Goal: Task Accomplishment & Management: Complete application form

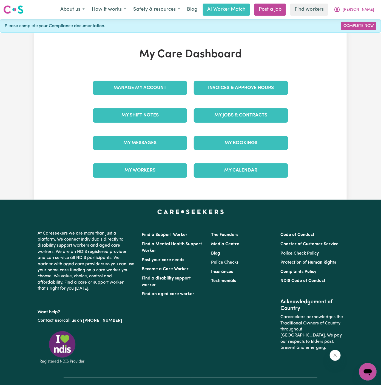
click at [325, 87] on div "My Care Dashboard Manage My Account Invoices & Approve Hours My Shift Notes My …" at bounding box center [190, 116] width 313 height 137
click at [238, 120] on link "My Jobs & Contracts" at bounding box center [241, 115] width 94 height 14
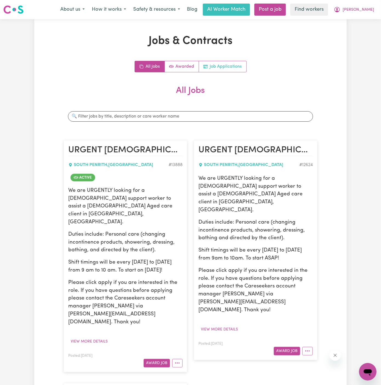
click at [231, 67] on link "Job Applications" at bounding box center [222, 66] width 47 height 11
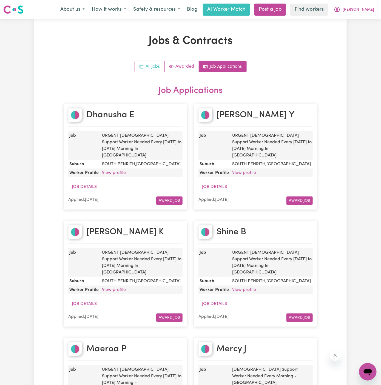
click at [151, 66] on link "All Jobs" at bounding box center [150, 66] width 30 height 11
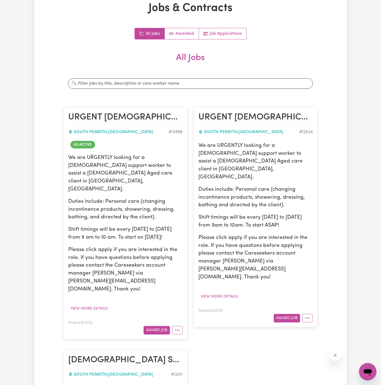
scroll to position [82, 0]
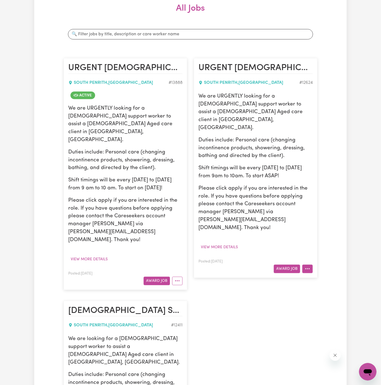
click at [309, 265] on button "More options" at bounding box center [308, 269] width 10 height 9
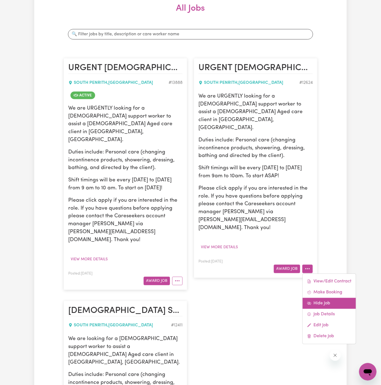
click at [329, 298] on link "Hide Job" at bounding box center [329, 303] width 53 height 11
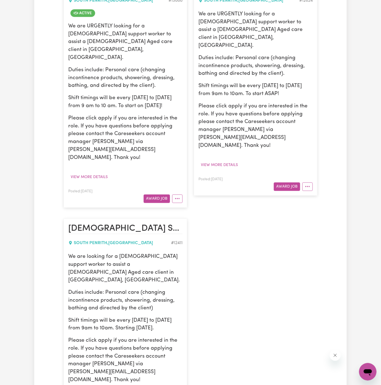
scroll to position [202, 0]
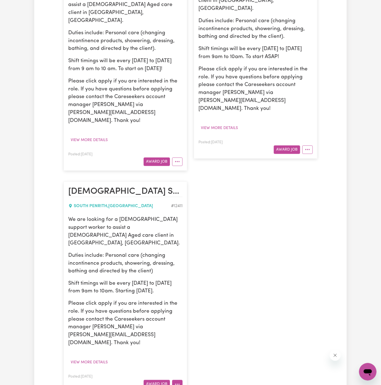
click at [175, 382] on icon "More options" at bounding box center [177, 384] width 5 height 5
click at [197, 334] on link "Hide Job" at bounding box center [199, 339] width 53 height 11
click at [94, 136] on button "View more details" at bounding box center [89, 140] width 42 height 9
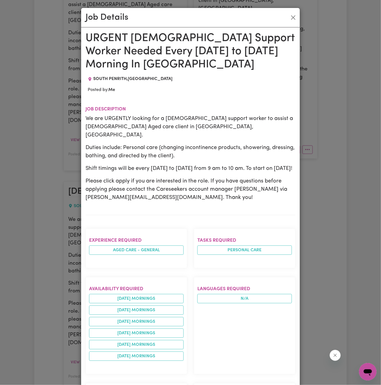
click at [88, 36] on h1 "URGENT Female Support Worker Needed Every Monday to Friday Morning In South Pen…" at bounding box center [191, 52] width 210 height 40
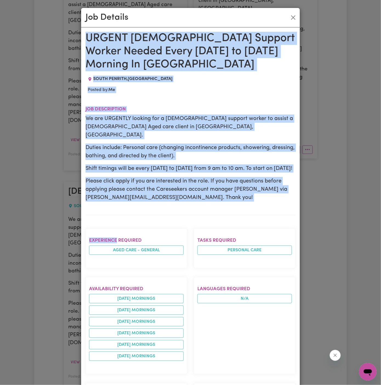
drag, startPoint x: 88, startPoint y: 36, endPoint x: 137, endPoint y: 276, distance: 245.5
click at [137, 276] on div "URGENT Female Support Worker Needed Every Monday to Friday Morning In South Pen…" at bounding box center [191, 301] width 210 height 538
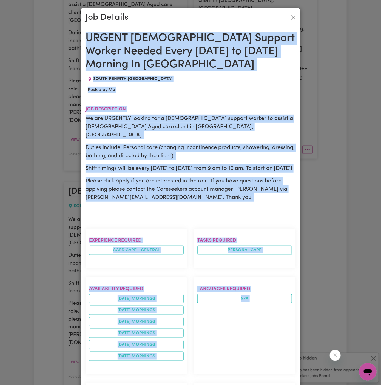
scroll to position [194, 0]
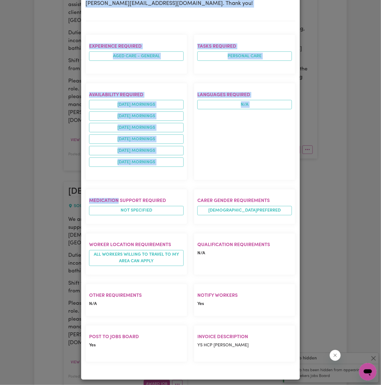
copy div "URGENT Female Support Worker Needed Every Monday to Friday Morning In South Pen…"
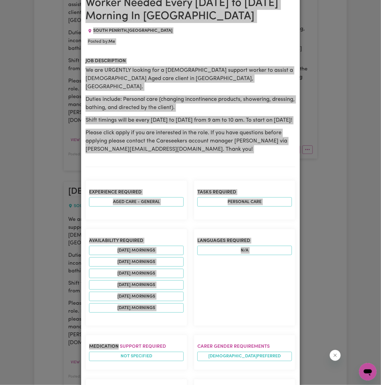
scroll to position [0, 0]
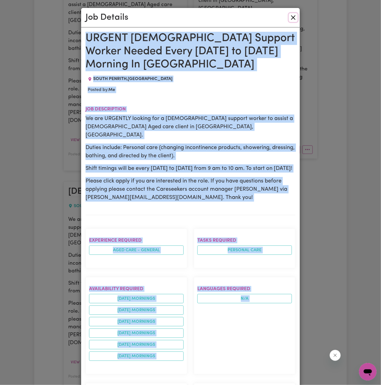
click at [292, 18] on button "Close" at bounding box center [293, 17] width 9 height 9
click at [292, 18] on div "Job Details" at bounding box center [190, 17] width 219 height 19
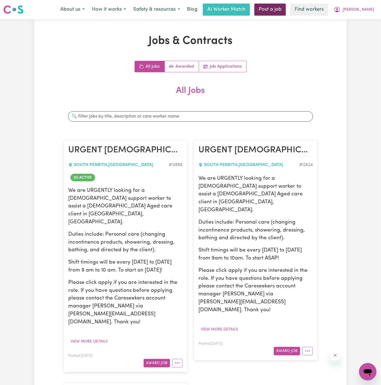
click at [286, 8] on link "Post a job" at bounding box center [271, 10] width 32 height 12
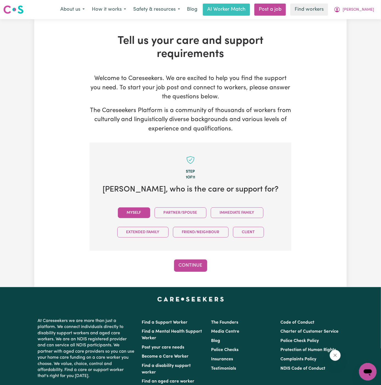
click at [137, 211] on button "Myself" at bounding box center [134, 213] width 32 height 11
click at [188, 264] on button "Continue" at bounding box center [190, 266] width 33 height 12
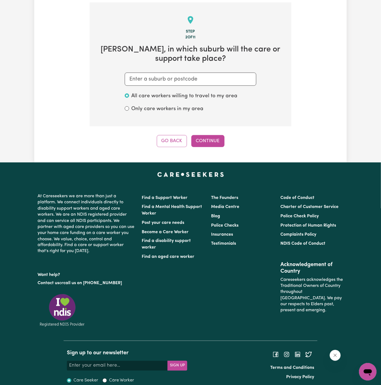
scroll to position [142, 0]
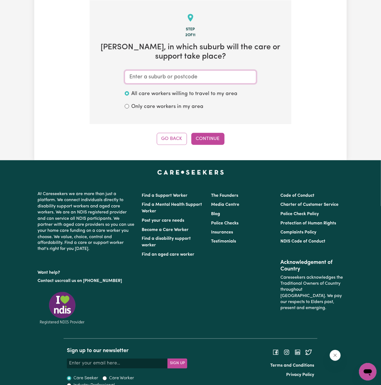
click at [190, 82] on input "text" at bounding box center [191, 77] width 132 height 13
click at [198, 72] on input "text" at bounding box center [191, 77] width 132 height 13
paste input "South Penrith"
type input "South Penrith"
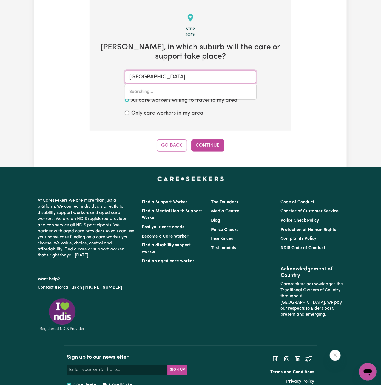
type input "South Penrith, New South Wales, 2750"
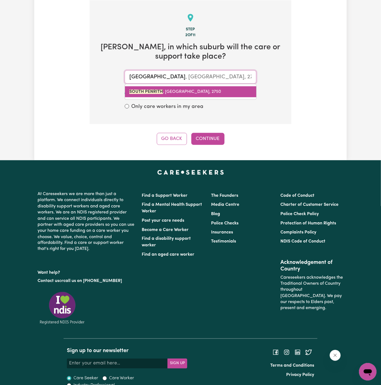
click at [190, 91] on span "SOUTH PENRITH , New South Wales, 2750" at bounding box center [175, 92] width 92 height 4
type input "SOUTH PENRITH, New South Wales, 2750"
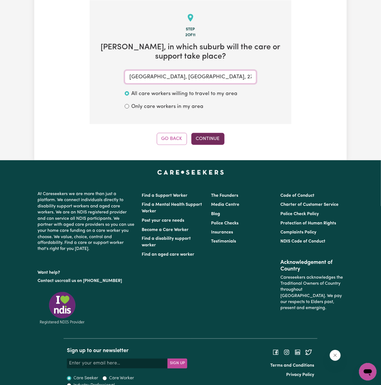
type input "SOUTH PENRITH, New South Wales, 2750"
click at [217, 138] on button "Continue" at bounding box center [207, 139] width 33 height 12
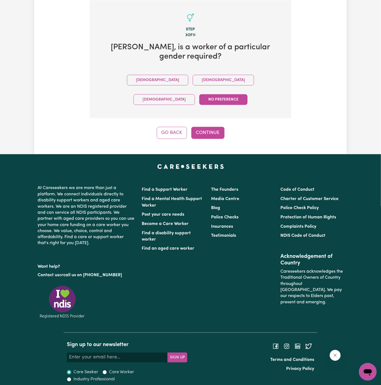
scroll to position [127, 0]
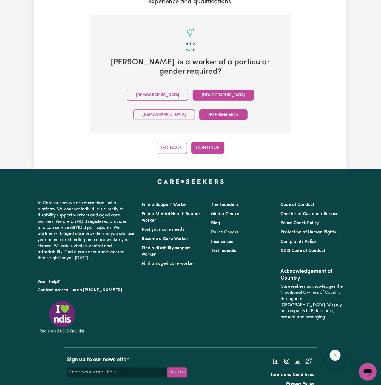
click at [193, 95] on button "Female" at bounding box center [223, 95] width 61 height 11
click at [207, 142] on button "Continue" at bounding box center [207, 148] width 33 height 12
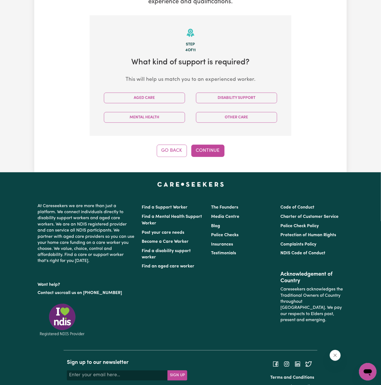
scroll to position [142, 0]
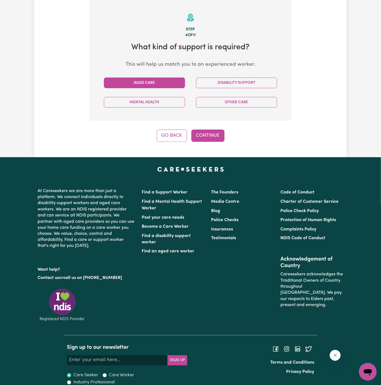
click at [154, 85] on button "Aged Care" at bounding box center [144, 83] width 81 height 11
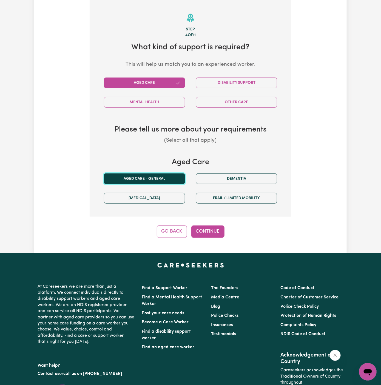
click at [145, 179] on button "Aged care - General" at bounding box center [144, 179] width 81 height 11
click at [214, 235] on button "Continue" at bounding box center [207, 232] width 33 height 12
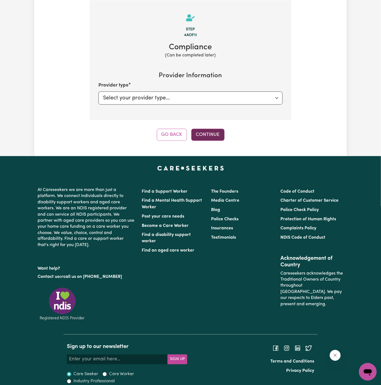
click at [208, 132] on button "Continue" at bounding box center [207, 135] width 33 height 12
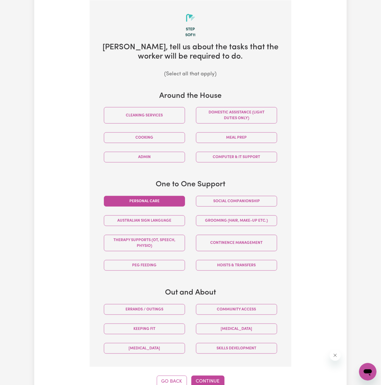
click at [162, 200] on button "Personal care" at bounding box center [144, 201] width 81 height 11
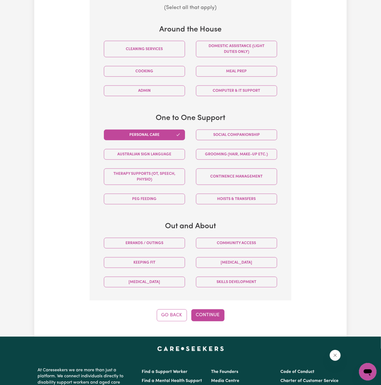
scroll to position [279, 0]
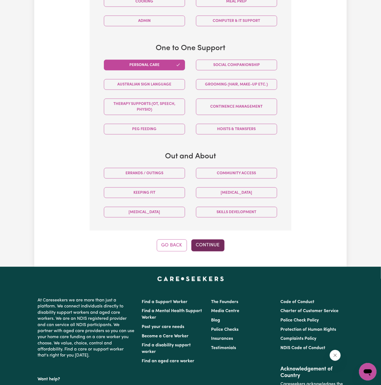
click at [210, 240] on button "Continue" at bounding box center [207, 246] width 33 height 12
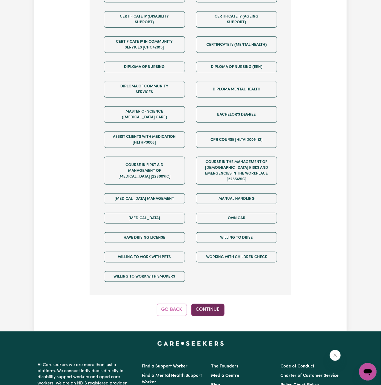
click at [213, 304] on button "Continue" at bounding box center [207, 310] width 33 height 12
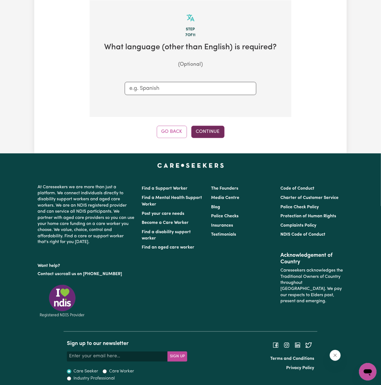
click at [207, 128] on button "Continue" at bounding box center [207, 132] width 33 height 12
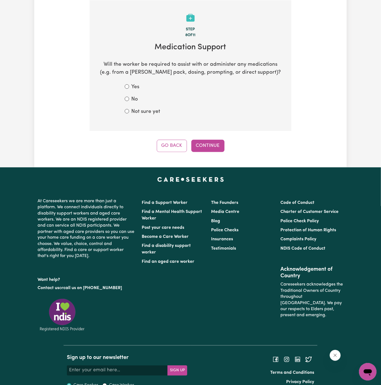
click at [140, 106] on form "Yes No Not sure yet" at bounding box center [191, 99] width 132 height 32
click at [153, 110] on label "Not sure yet" at bounding box center [145, 112] width 29 height 8
click at [129, 110] on input "Not sure yet" at bounding box center [127, 111] width 4 height 4
radio input "true"
click at [194, 144] on button "Continue" at bounding box center [207, 146] width 33 height 12
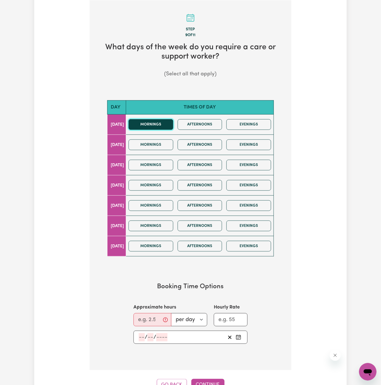
click at [164, 127] on button "Mornings" at bounding box center [151, 124] width 45 height 11
click at [167, 171] on div "Mornings Afternoons Evenings" at bounding box center [199, 165] width 147 height 19
click at [162, 163] on button "Mornings" at bounding box center [151, 165] width 45 height 11
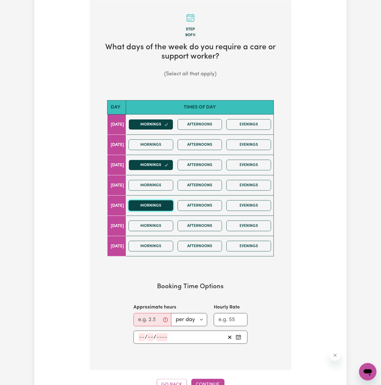
click at [162, 201] on button "Mornings" at bounding box center [151, 206] width 45 height 11
click at [153, 319] on input "Approximate hours" at bounding box center [153, 320] width 38 height 13
type input "2"
click at [141, 337] on input "number" at bounding box center [142, 338] width 6 height 8
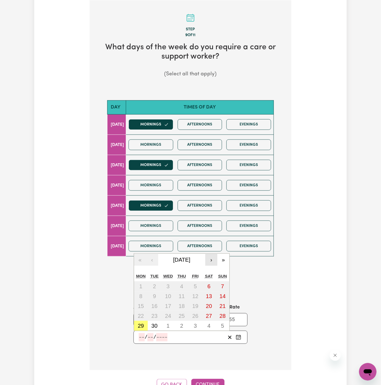
click at [211, 258] on button "›" at bounding box center [211, 260] width 12 height 12
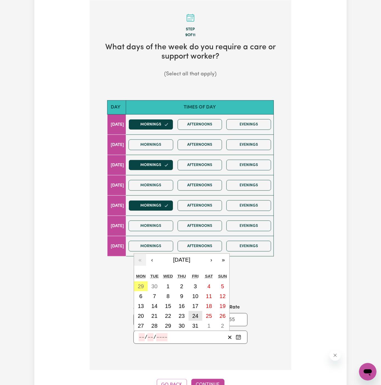
click at [193, 314] on abbr "24" at bounding box center [196, 316] width 6 height 6
type input "2025-10-24"
type input "24"
type input "10"
type input "2025"
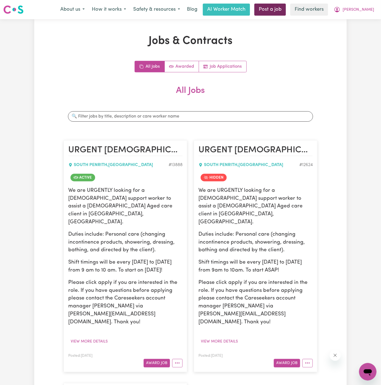
click at [286, 11] on link "Post a job" at bounding box center [271, 10] width 32 height 12
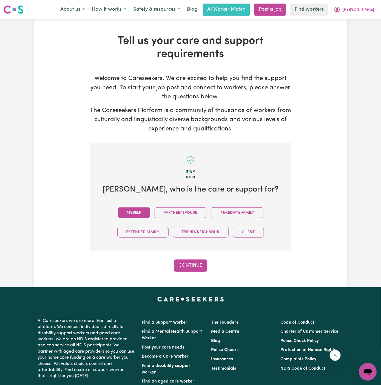
scroll to position [0, 0]
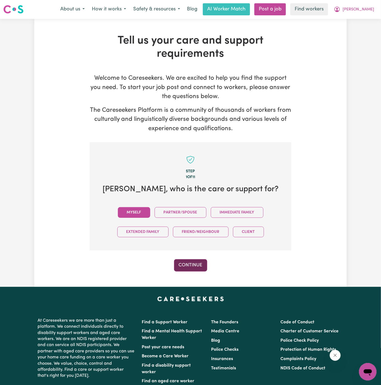
click at [191, 266] on button "Continue" at bounding box center [190, 266] width 33 height 12
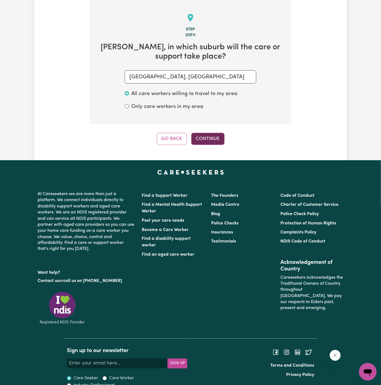
click at [217, 139] on button "Continue" at bounding box center [207, 139] width 33 height 12
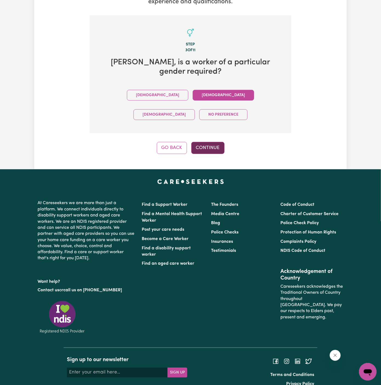
click at [203, 142] on button "Continue" at bounding box center [207, 148] width 33 height 12
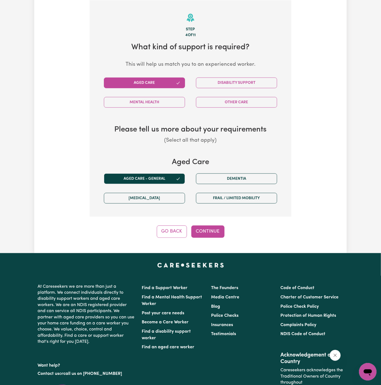
scroll to position [142, 0]
click at [215, 231] on button "Continue" at bounding box center [207, 232] width 33 height 12
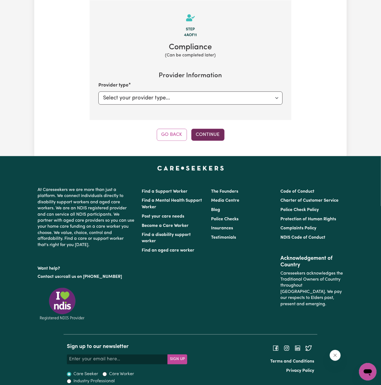
click at [205, 134] on button "Continue" at bounding box center [207, 135] width 33 height 12
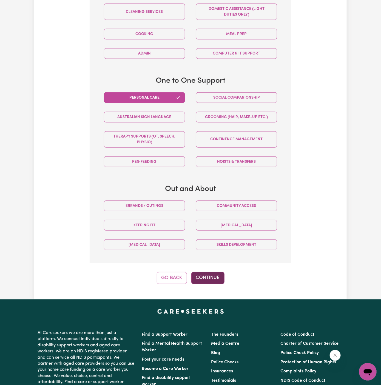
click at [215, 277] on button "Continue" at bounding box center [207, 278] width 33 height 12
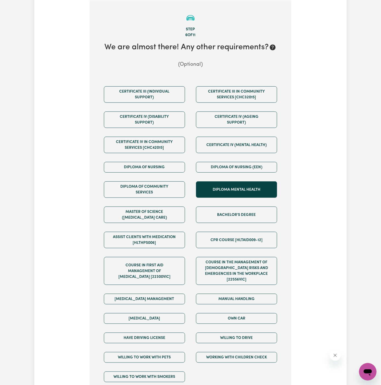
scroll to position [417, 0]
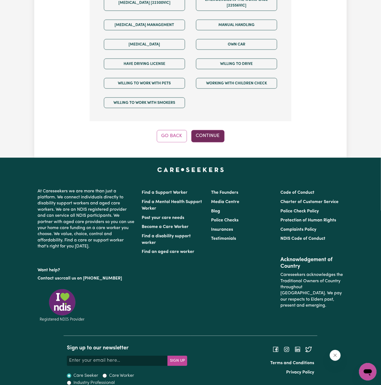
click at [213, 130] on button "Continue" at bounding box center [207, 136] width 33 height 12
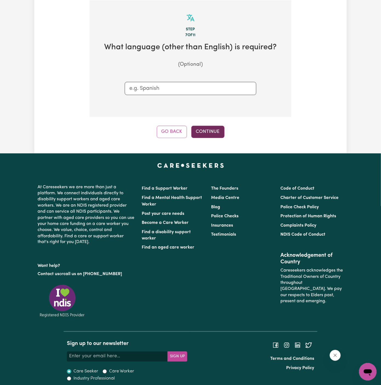
click at [206, 129] on button "Continue" at bounding box center [207, 132] width 33 height 12
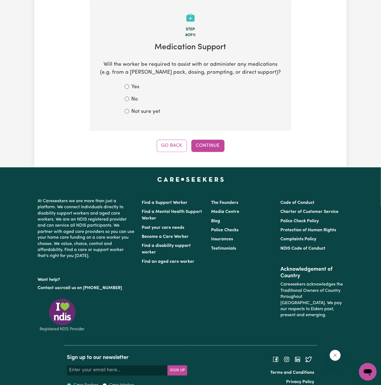
click at [147, 110] on label "Not sure yet" at bounding box center [145, 112] width 29 height 8
click at [129, 110] on input "Not sure yet" at bounding box center [127, 111] width 4 height 4
radio input "true"
click at [213, 138] on div "Step 8 of 11 Medication Support Will the worker be required to assist with or a…" at bounding box center [191, 76] width 202 height 152
click at [213, 144] on button "Continue" at bounding box center [207, 146] width 33 height 12
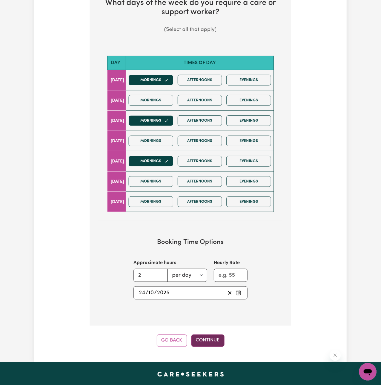
click at [206, 337] on button "Continue" at bounding box center [207, 341] width 33 height 12
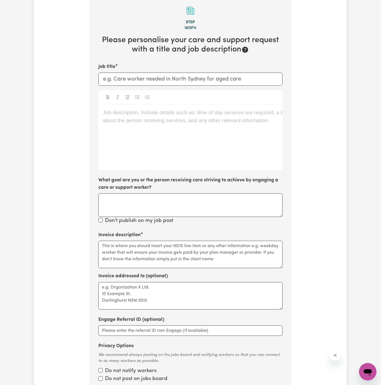
scroll to position [142, 0]
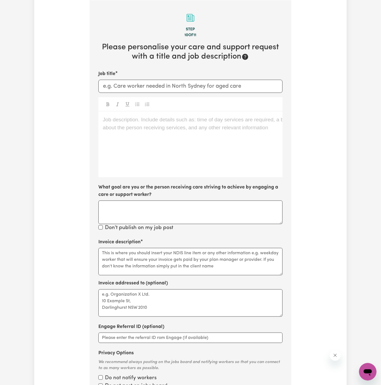
click at [207, 159] on div "Job description. Include details such as: time of day services are required, a …" at bounding box center [190, 145] width 184 height 66
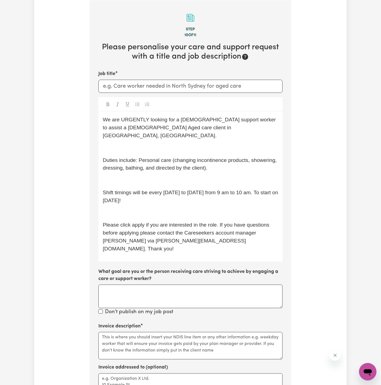
click at [160, 145] on div "We are URGENTLY looking for a female support worker to assist a female Aged car…" at bounding box center [190, 187] width 184 height 150
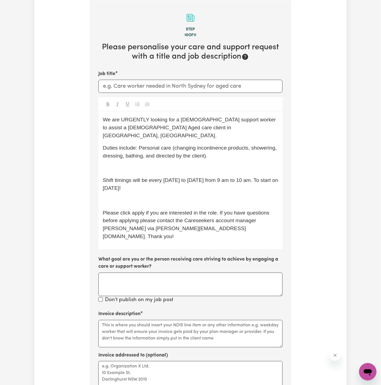
click at [160, 164] on p "﻿" at bounding box center [191, 168] width 176 height 8
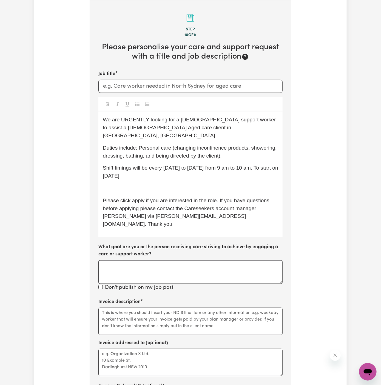
click at [136, 185] on p "﻿" at bounding box center [191, 189] width 176 height 8
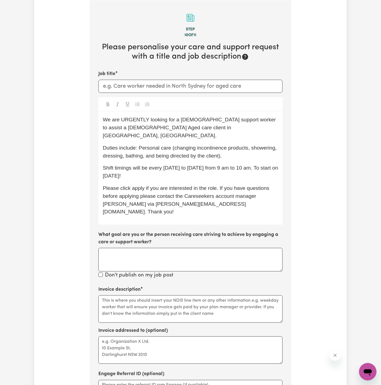
click at [187, 165] on span "Shift timings will be every Monday to Friday from 9 am to 10 am. To start on 03…" at bounding box center [191, 172] width 177 height 14
click at [137, 185] on span "Please click apply if you are interested in the role. If you have questions bef…" at bounding box center [187, 199] width 168 height 29
click at [128, 189] on span "Please click Apply if you are interested in the role. If you have questions bef…" at bounding box center [187, 199] width 168 height 29
click at [164, 205] on div "We are URGENTLY looking for a female support worker to assist a female Aged car…" at bounding box center [190, 168] width 184 height 113
click at [198, 203] on div "We are URGENTLY looking for a female support worker to assist a female Aged car…" at bounding box center [190, 168] width 184 height 113
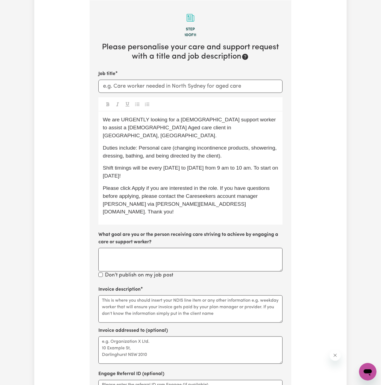
click at [246, 190] on span "Please click Apply if you are interested in the role. If you have questions bef…" at bounding box center [187, 199] width 168 height 29
click at [173, 84] on input "Job title" at bounding box center [190, 86] width 184 height 13
paste input "Female Support Worker Needed Every Monday to Friday Morning In South Penrith, N…"
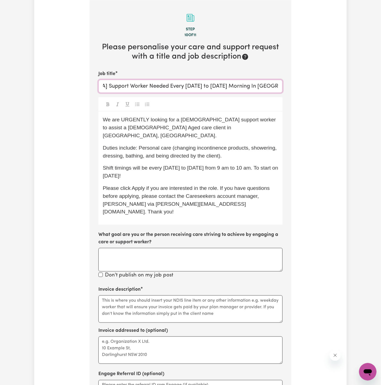
drag, startPoint x: 126, startPoint y: 85, endPoint x: 207, endPoint y: 84, distance: 80.4
click at [207, 84] on input "Female Support Worker Needed Every Monday to Friday Morning In South Penrith, N…" at bounding box center [190, 86] width 184 height 13
click at [235, 87] on input "Female Support Worker Needed In South Penrith, NSW 2750" at bounding box center [190, 86] width 184 height 13
type input "Female Support Worker Needed In South Penrith, NSW 2750"
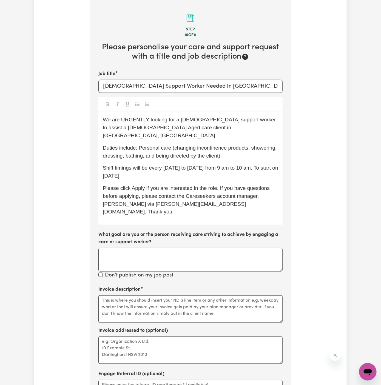
click at [198, 145] on span "Duties include: Personal care (changing incontinence products, showering, dress…" at bounding box center [191, 152] width 176 height 14
click at [132, 117] on span "We are URGENTLY looking for a female support worker to assist a female Aged car…" at bounding box center [190, 128] width 175 height 22
drag, startPoint x: 183, startPoint y: 161, endPoint x: 188, endPoint y: 160, distance: 4.4
click at [188, 165] on span "Shift timings will be every Monday to Friday from 9 am to 10 am. To start on 03…" at bounding box center [191, 172] width 177 height 14
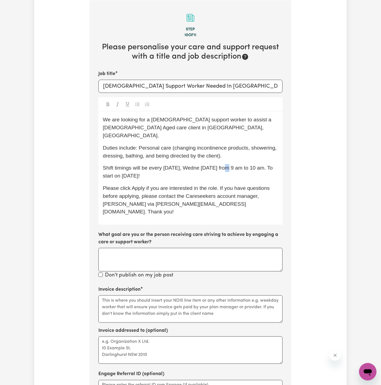
click at [226, 165] on span "Shift timings will be every Monday, Wedne Friday from 9 am to 10 am. To start o…" at bounding box center [189, 172] width 172 height 14
drag, startPoint x: 189, startPoint y: 168, endPoint x: 150, endPoint y: 160, distance: 39.7
click at [150, 164] on p "Shift timings will be every Monday, Wedne Friday from 9 am to 10 am. To start o…" at bounding box center [191, 172] width 176 height 16
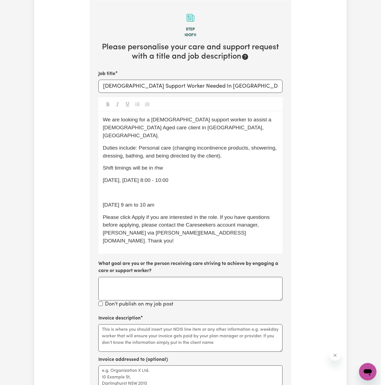
click at [127, 189] on p "﻿" at bounding box center [191, 193] width 176 height 8
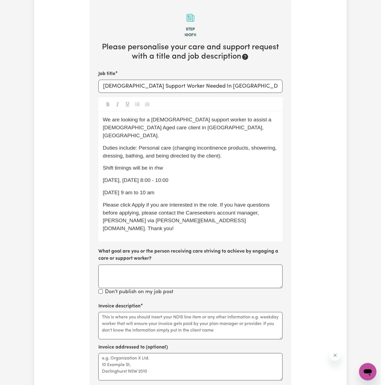
click at [158, 189] on p "Friday 9 am to 10 am" at bounding box center [191, 193] width 176 height 8
drag, startPoint x: 162, startPoint y: 185, endPoint x: 91, endPoint y: 173, distance: 72.2
click at [91, 173] on section "Step 10 of 11 Please personalise your care and support request with a title and…" at bounding box center [191, 234] width 202 height 468
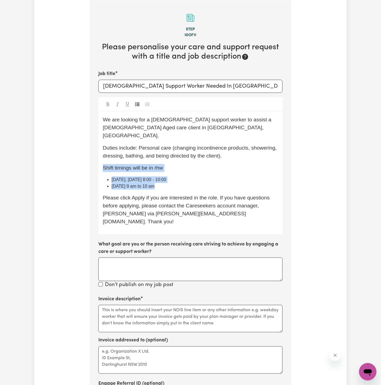
click at [140, 103] on button "Toggle undefined" at bounding box center [138, 104] width 8 height 7
click at [157, 182] on div "We are looking for a female support worker to assist a female Aged care client …" at bounding box center [190, 173] width 184 height 123
click at [184, 183] on div "We are looking for a female support worker to assist a female Aged care client …" at bounding box center [190, 173] width 184 height 123
click at [175, 164] on p "Shift timings will be in rhw" at bounding box center [191, 168] width 176 height 8
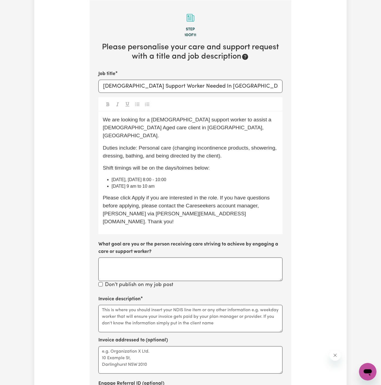
click at [181, 165] on span "Shift timings will be on the days/toimes below:" at bounding box center [156, 168] width 107 height 6
click at [218, 164] on p "Shift timings will be on the days/times below:" at bounding box center [191, 168] width 176 height 8
click at [232, 183] on li "Friday 9 am to 10 am" at bounding box center [195, 186] width 167 height 7
click at [166, 177] on span "Monday, Wednesday 8:00 - 10:00" at bounding box center [139, 179] width 55 height 5
click at [201, 177] on li "Monday, Wednesday 8 am to 10:00" at bounding box center [195, 180] width 167 height 7
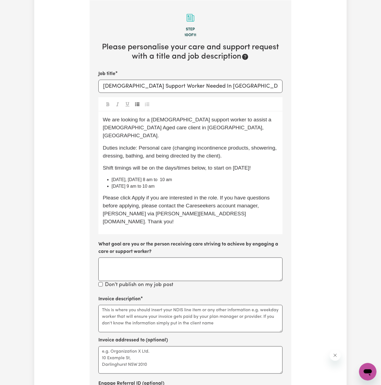
click at [201, 177] on li "Monday, Wednesday 8 am to 10 am" at bounding box center [195, 180] width 167 height 7
click at [107, 206] on span "Please click Apply if you are interested in the role. If you have questions bef…" at bounding box center [187, 209] width 168 height 29
click at [149, 305] on textarea "Invoice description" at bounding box center [190, 318] width 184 height 27
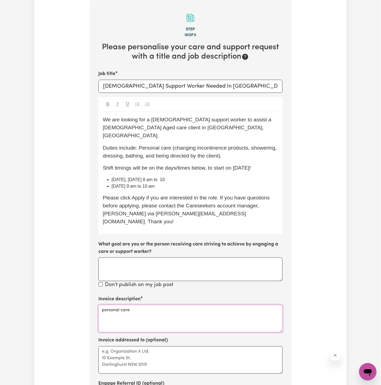
type textarea "personal care"
click at [122, 347] on textarea "Invoice addressed to (optional)" at bounding box center [190, 360] width 184 height 27
paste textarea "YS HCP"
type textarea "c/o YS HCP"
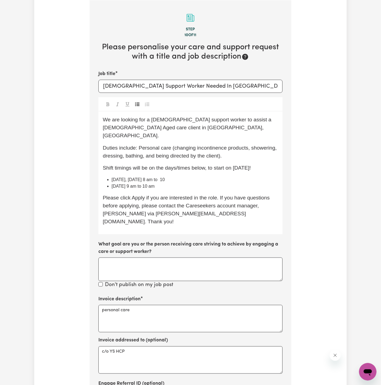
click at [131, 177] on span "Monday, Wednesday 8 am to 10" at bounding box center [138, 179] width 53 height 5
click at [206, 177] on li "Monday and Wednesday 8 am to 10" at bounding box center [195, 180] width 167 height 7
click at [106, 207] on span "Please click Apply if you are interested in the role. If you have questions bef…" at bounding box center [187, 209] width 168 height 29
click at [163, 218] on div "We are looking for a female support worker to assist a female Aged care client …" at bounding box center [190, 173] width 184 height 123
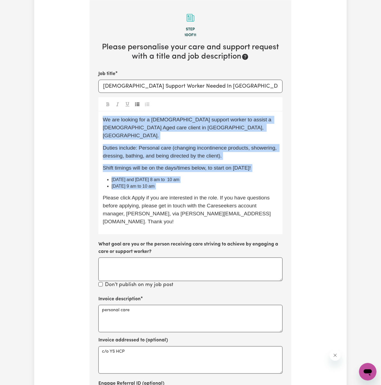
drag, startPoint x: 103, startPoint y: 117, endPoint x: 173, endPoint y: 183, distance: 96.2
click at [173, 183] on div "We are looking for a female support worker to assist a female Aged care client …" at bounding box center [190, 173] width 184 height 123
copy div "We are looking for a female support worker to assist a female Aged care client …"
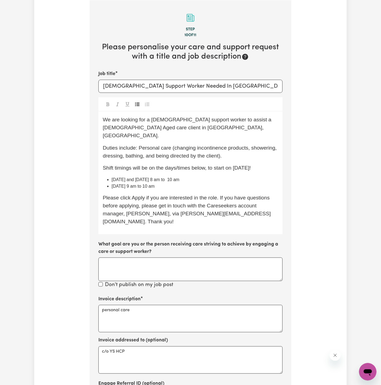
click at [170, 216] on div "We are looking for a female support worker to assist a female Aged care client …" at bounding box center [190, 173] width 184 height 123
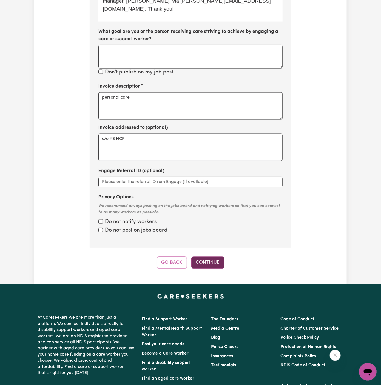
click at [207, 257] on button "Continue" at bounding box center [207, 263] width 33 height 12
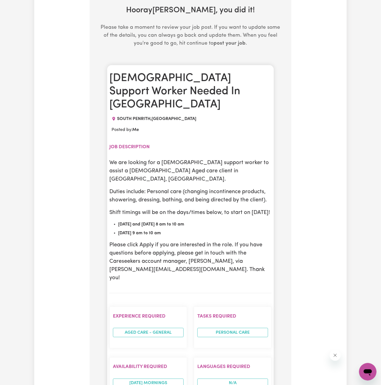
scroll to position [180, 0]
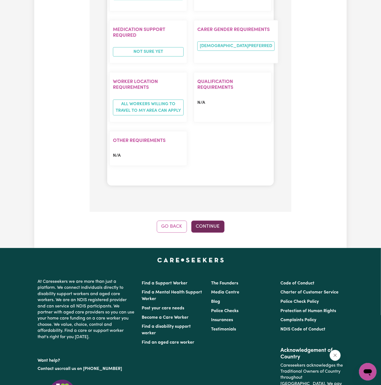
click at [211, 221] on button "Continue" at bounding box center [207, 227] width 33 height 12
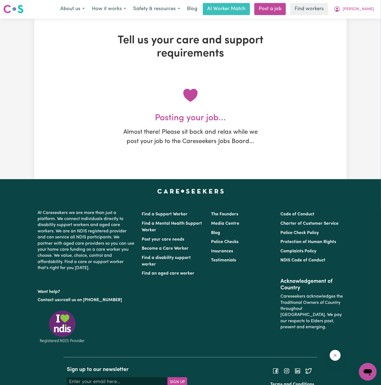
scroll to position [0, 0]
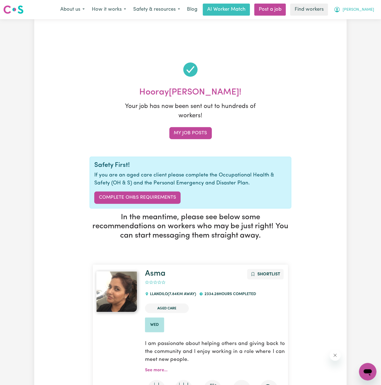
click at [366, 12] on span "Lorraine" at bounding box center [359, 10] width 32 height 6
click at [364, 21] on link "My Dashboard" at bounding box center [355, 21] width 43 height 10
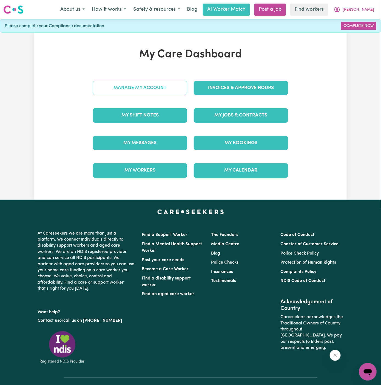
click at [175, 86] on link "Manage My Account" at bounding box center [140, 88] width 94 height 14
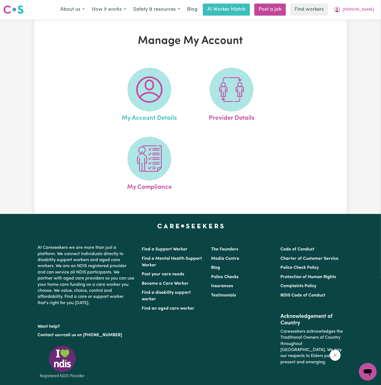
click at [174, 89] on link "My Account Details" at bounding box center [149, 95] width 79 height 55
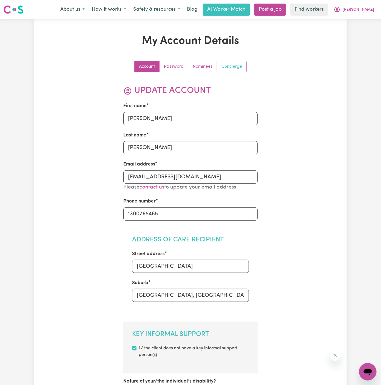
click at [238, 68] on link "Concierge" at bounding box center [231, 66] width 29 height 11
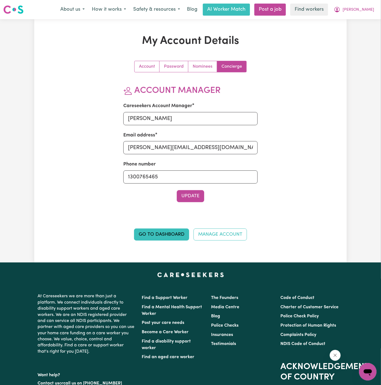
click at [366, 4] on div "About us How it works Safety & resources Blog AI Worker Match Post a job Find w…" at bounding box center [217, 10] width 321 height 12
click at [366, 12] on span "Lorraine" at bounding box center [359, 10] width 32 height 6
click at [357, 24] on link "My Dashboard" at bounding box center [355, 21] width 43 height 10
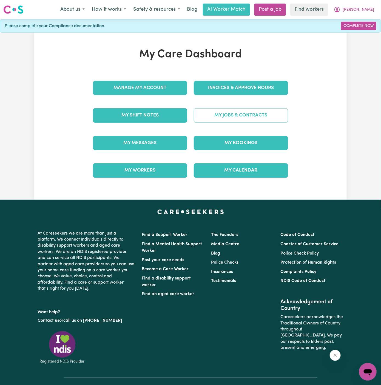
click at [241, 117] on link "My Jobs & Contracts" at bounding box center [241, 115] width 94 height 14
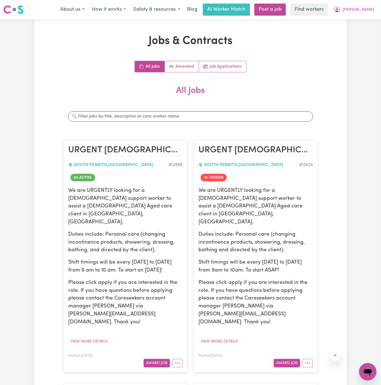
click at [109, 213] on div "We are URGENTLY looking for a female support worker to assist a female Aged car…" at bounding box center [125, 257] width 114 height 140
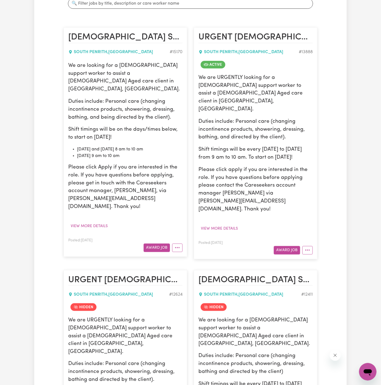
scroll to position [111, 0]
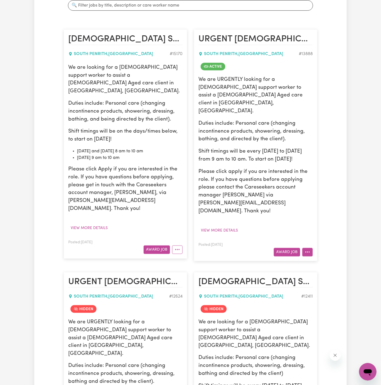
click at [309, 250] on icon "More options" at bounding box center [307, 252] width 5 height 5
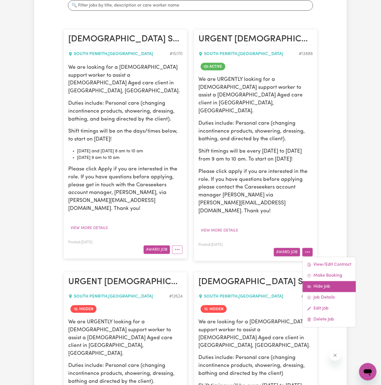
click at [336, 281] on link "Hide Job" at bounding box center [329, 286] width 53 height 11
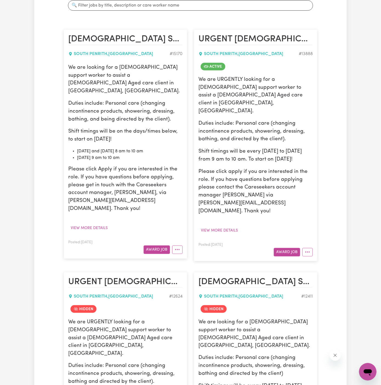
click at [141, 128] on p "Shift timings will be on the days/times below, to start on 24/10 Friday!" at bounding box center [125, 136] width 114 height 16
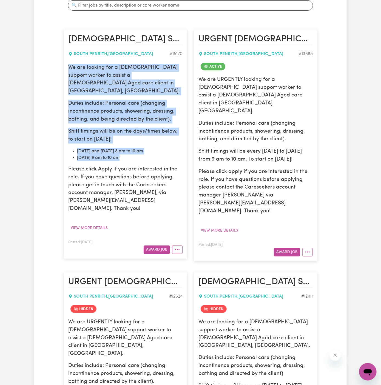
drag, startPoint x: 67, startPoint y: 67, endPoint x: 141, endPoint y: 152, distance: 112.8
click at [141, 152] on article "Female Support Worker Needed In South Penrith, NSW 2750 SOUTH PENRITH , New Sou…" at bounding box center [126, 143] width 124 height 229
copy div "We are looking for a female support worker to assist a female Aged care client …"
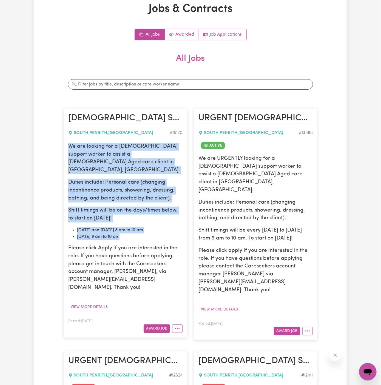
scroll to position [0, 0]
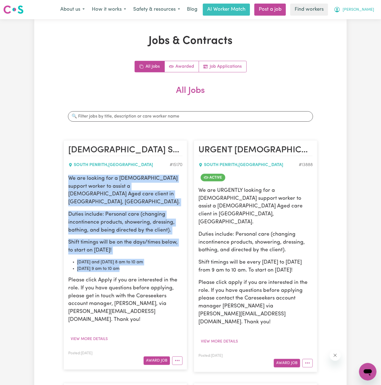
click at [367, 9] on span "Lorraine" at bounding box center [359, 10] width 32 height 6
click at [366, 17] on link "My Dashboard" at bounding box center [355, 21] width 43 height 10
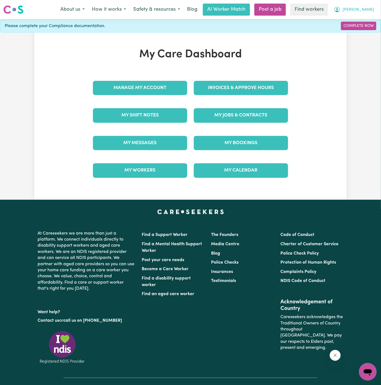
click at [366, 13] on button "Lorraine" at bounding box center [354, 10] width 47 height 12
click at [362, 27] on link "Logout" at bounding box center [355, 31] width 43 height 10
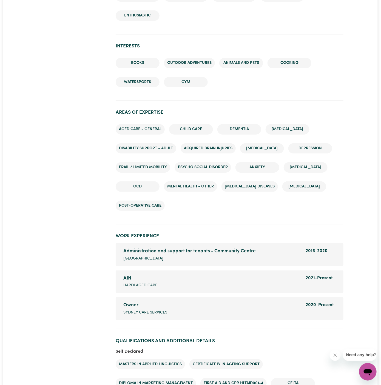
scroll to position [679, 0]
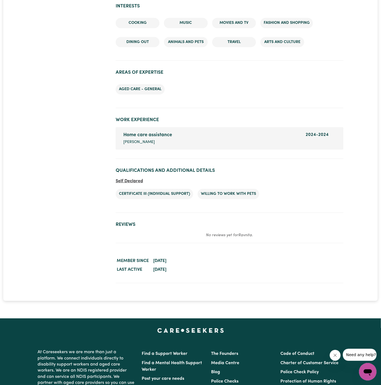
scroll to position [719, 0]
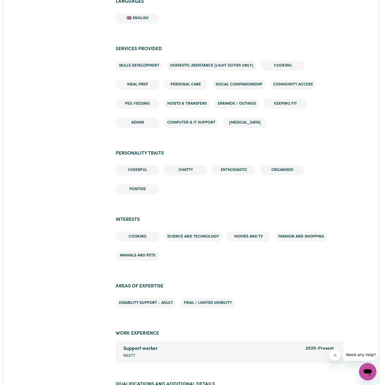
scroll to position [723, 0]
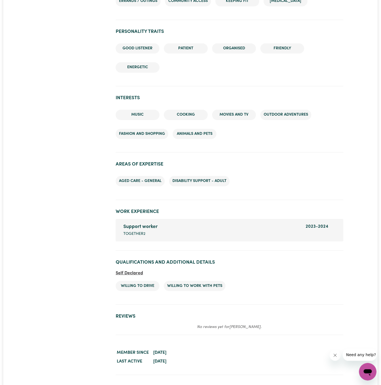
scroll to position [500, 0]
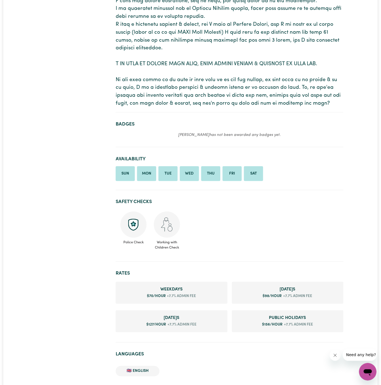
scroll to position [206, 0]
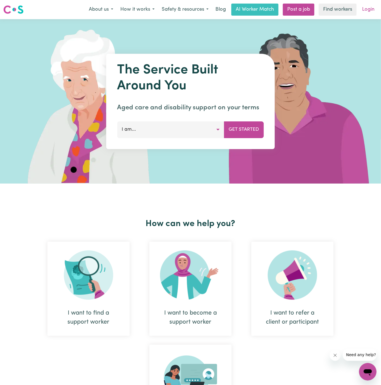
click at [363, 9] on link "Login" at bounding box center [368, 10] width 19 height 12
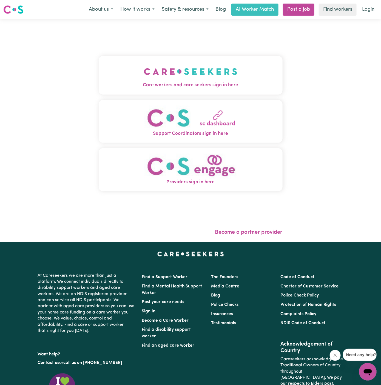
click at [174, 89] on button "Care workers and care seekers sign in here" at bounding box center [191, 75] width 184 height 38
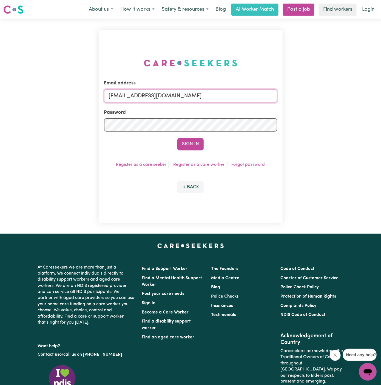
click at [200, 97] on input "[EMAIL_ADDRESS][DOMAIN_NAME]" at bounding box center [190, 95] width 173 height 13
drag, startPoint x: 137, startPoint y: 97, endPoint x: 312, endPoint y: 98, distance: 175.6
click at [312, 98] on div "Email address superuser~ltrusler@legalsuper.com.au Password Sign In Register as…" at bounding box center [190, 126] width 381 height 215
paste input "SandraMcNamaraVC@careseekers"
type input "superuser~SandraMcNamaraVC@careseekers.com.au"
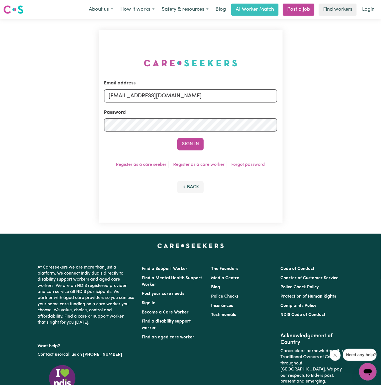
click at [312, 98] on div "Email address superuser~SandraMcNamaraVC@careseekers.com.au Password Sign In Re…" at bounding box center [190, 126] width 381 height 215
click at [189, 145] on button "Sign In" at bounding box center [190, 144] width 26 height 12
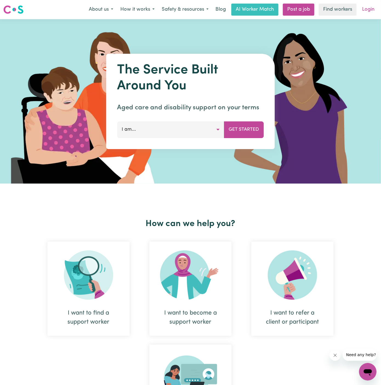
click at [374, 7] on link "Login" at bounding box center [368, 10] width 19 height 12
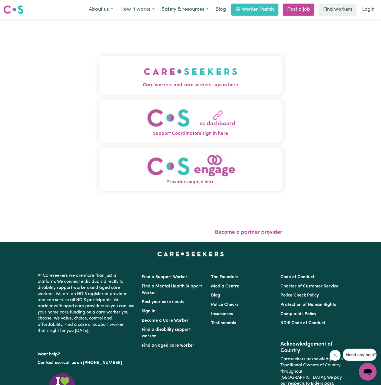
click at [216, 68] on img "Care workers and care seekers sign in here" at bounding box center [191, 71] width 94 height 20
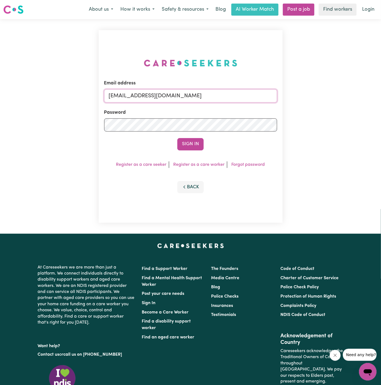
click at [164, 91] on input "[EMAIL_ADDRESS][DOMAIN_NAME]" at bounding box center [190, 95] width 173 height 13
type input "[PERSON_NAME][EMAIL_ADDRESS][DOMAIN_NAME]"
click at [190, 143] on button "Sign In" at bounding box center [190, 144] width 26 height 12
